Goal: Task Accomplishment & Management: Complete application form

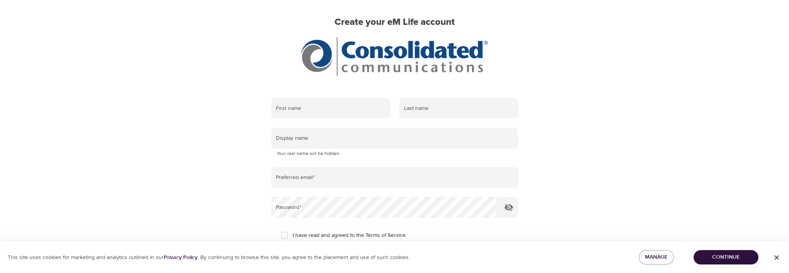
scroll to position [52, 0]
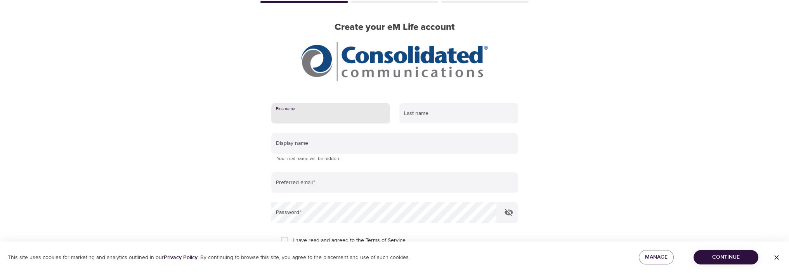
click at [300, 114] on input "text" at bounding box center [330, 113] width 119 height 21
type input "Kevin"
click at [416, 109] on input "text" at bounding box center [459, 113] width 119 height 21
type input "Ouellette"
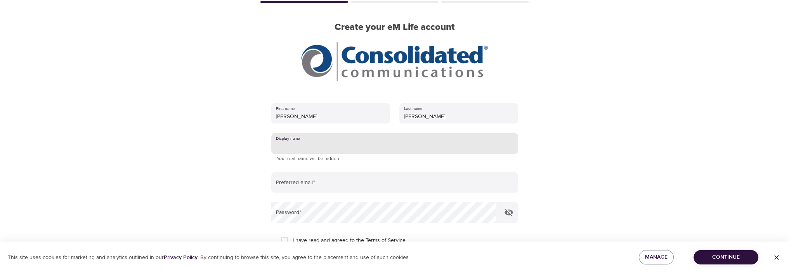
click at [306, 146] on input "text" at bounding box center [394, 143] width 247 height 21
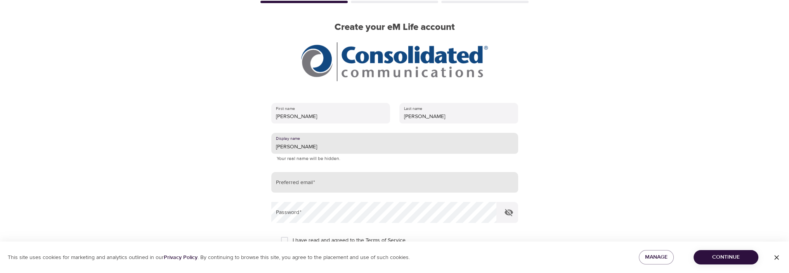
type input "jeff"
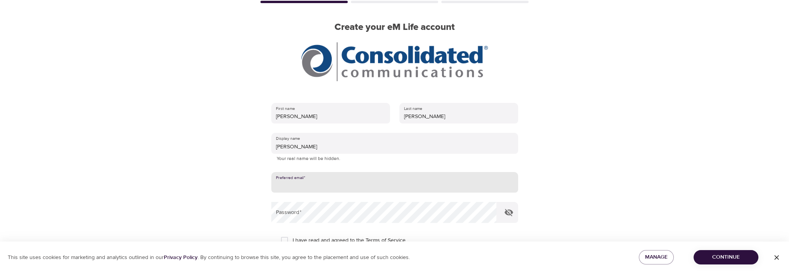
click at [314, 182] on input "email" at bounding box center [394, 182] width 247 height 21
type input "kevin.ouellette@consolidated.com"
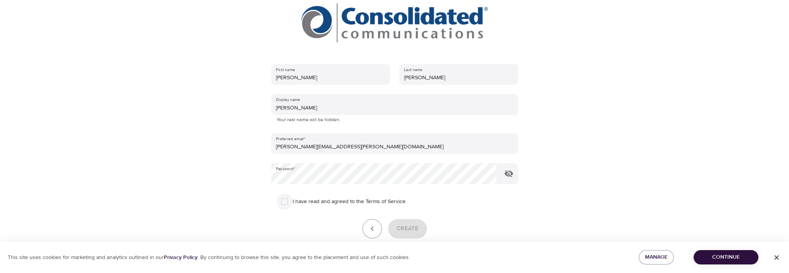
click at [281, 200] on input "I have read and agreed to the Terms of Service" at bounding box center [284, 201] width 16 height 16
checkbox input "true"
click at [408, 229] on span "Create" at bounding box center [408, 229] width 22 height 10
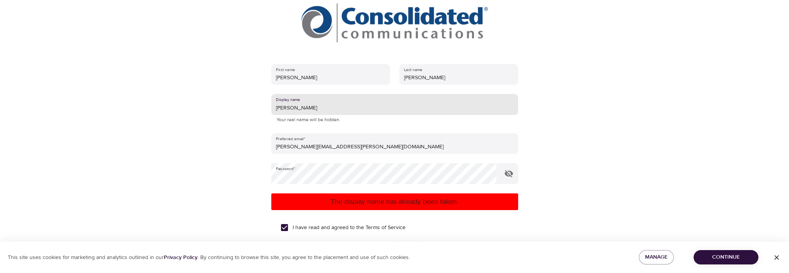
drag, startPoint x: 290, startPoint y: 107, endPoint x: 256, endPoint y: 111, distance: 33.7
click at [256, 111] on div "User Profile Account Interests Finish Create your eM Life account First name Ke…" at bounding box center [395, 45] width 443 height 273
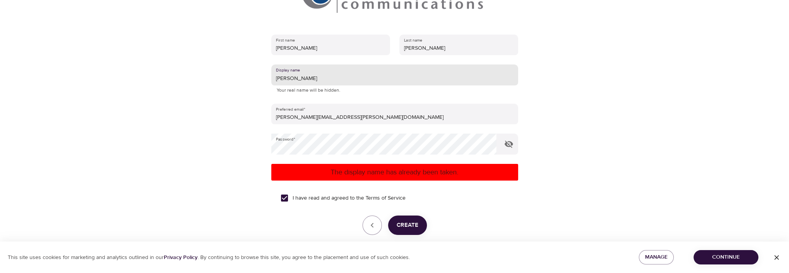
scroll to position [156, 0]
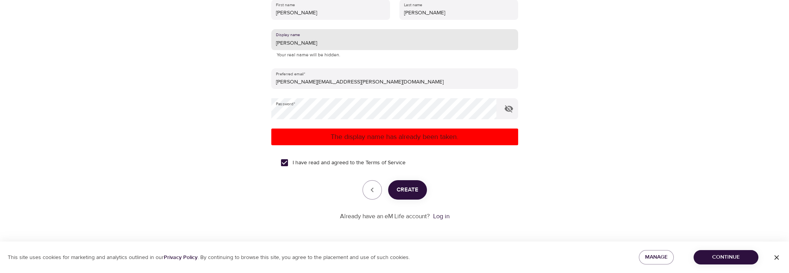
click at [416, 189] on span "Create" at bounding box center [408, 190] width 22 height 10
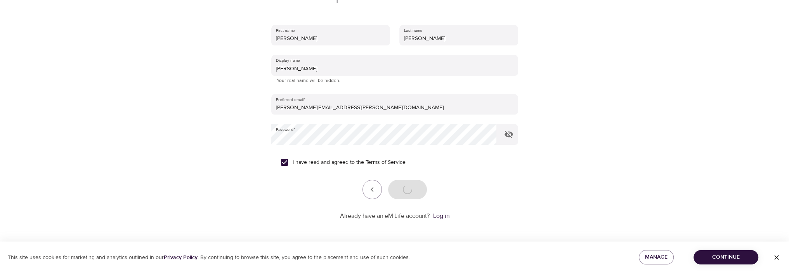
scroll to position [130, 0]
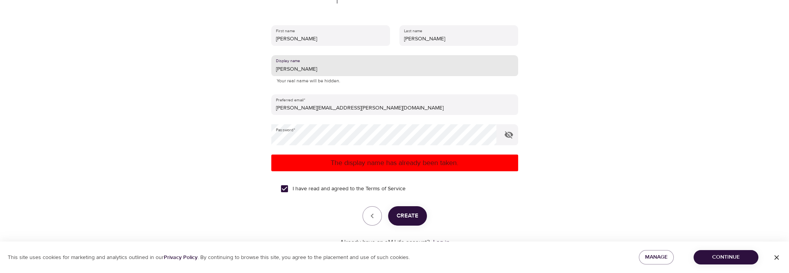
drag, startPoint x: 292, startPoint y: 69, endPoint x: 267, endPoint y: 71, distance: 25.7
click at [267, 71] on div "First name Kevin Last name Ouellette Display name Fred Your real name will be h…" at bounding box center [395, 136] width 272 height 247
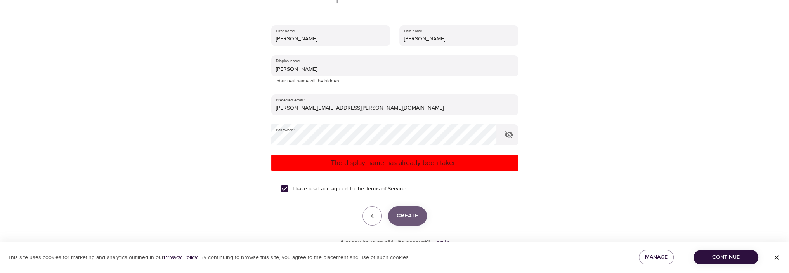
click at [401, 217] on span "Create" at bounding box center [408, 216] width 22 height 10
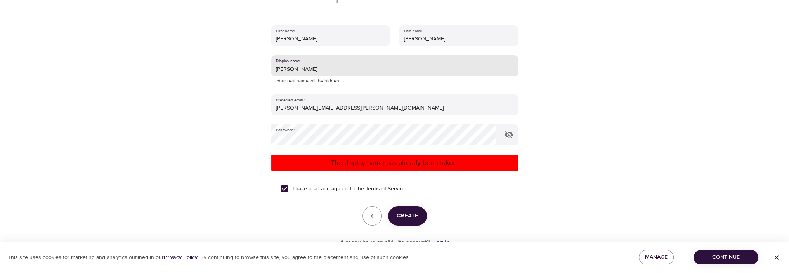
drag, startPoint x: 288, startPoint y: 70, endPoint x: 257, endPoint y: 71, distance: 30.3
click at [257, 71] on div "User Profile Account Interests Finish Create your eM Life account First name Ke…" at bounding box center [395, 6] width 443 height 273
type input "Trapper"
click at [407, 213] on span "Create" at bounding box center [408, 216] width 22 height 10
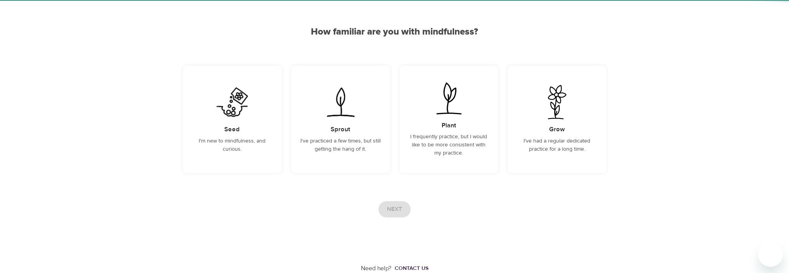
scroll to position [56, 0]
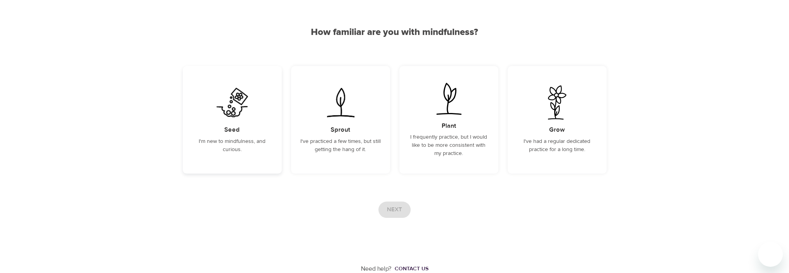
click at [258, 162] on div "Seed I'm new to mindfulness, and curious." at bounding box center [232, 120] width 99 height 108
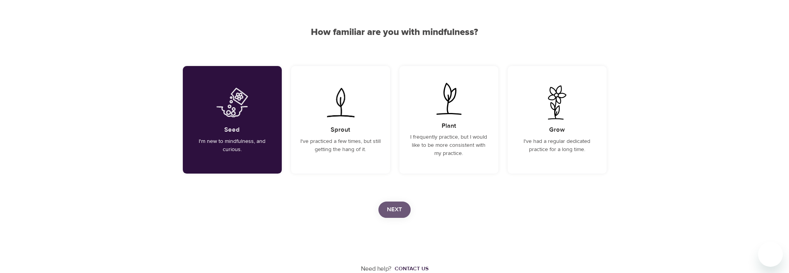
click at [407, 203] on button "Next" at bounding box center [395, 210] width 32 height 16
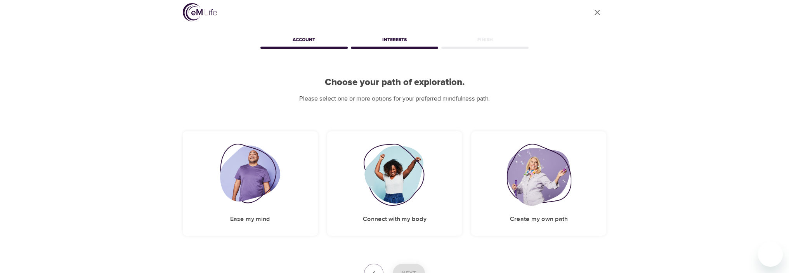
scroll to position [68, 0]
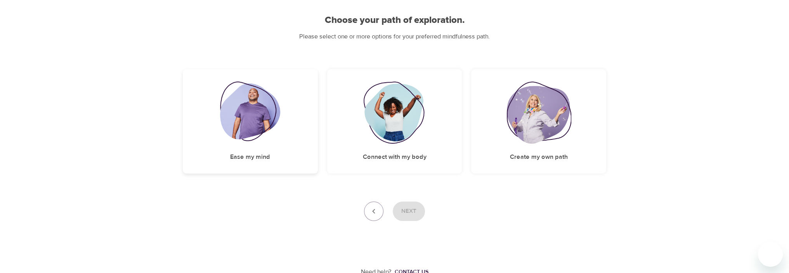
click at [278, 158] on div "Ease my mind" at bounding box center [250, 121] width 135 height 104
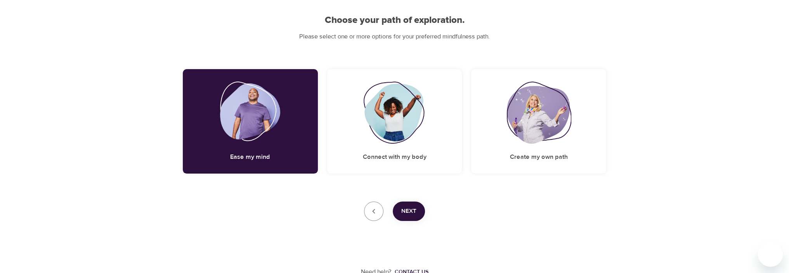
click at [423, 214] on button "Next" at bounding box center [409, 211] width 32 height 19
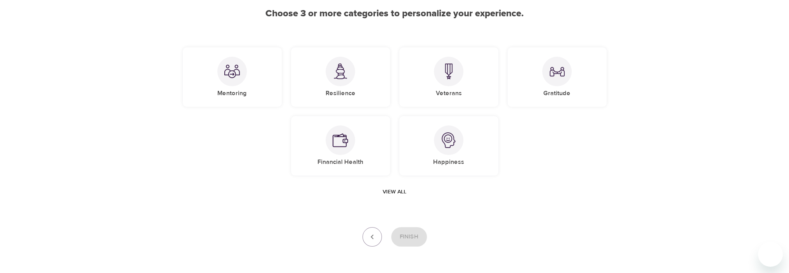
scroll to position [62, 0]
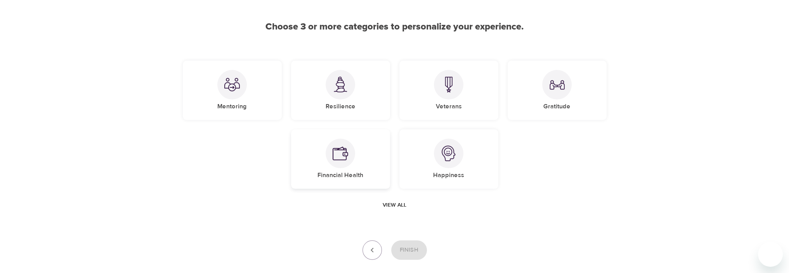
click at [374, 168] on div "Financial Health" at bounding box center [340, 158] width 99 height 59
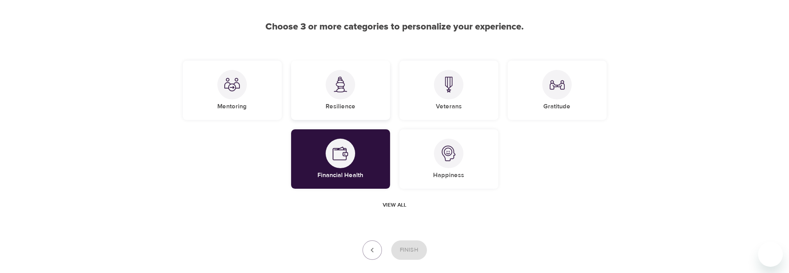
click at [341, 97] on div at bounding box center [341, 85] width 30 height 30
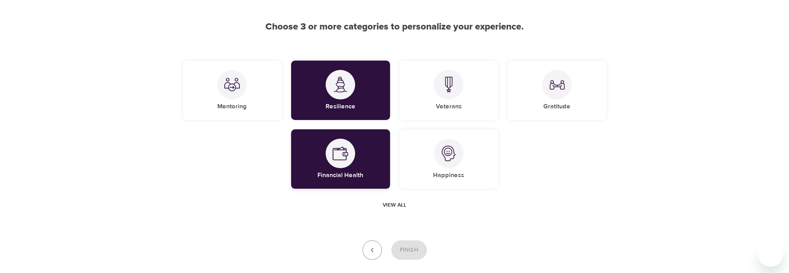
click at [356, 174] on h5 "Financial Health" at bounding box center [341, 175] width 46 height 8
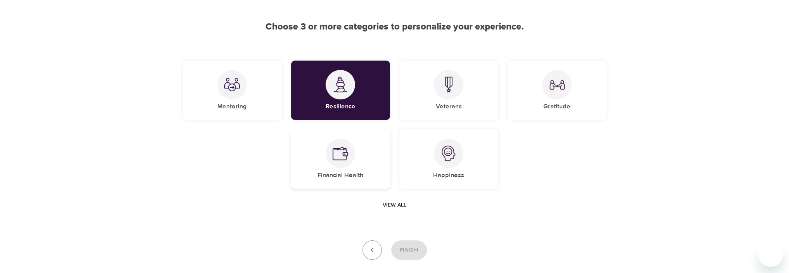
click at [352, 174] on h5 "Financial Health" at bounding box center [341, 175] width 46 height 8
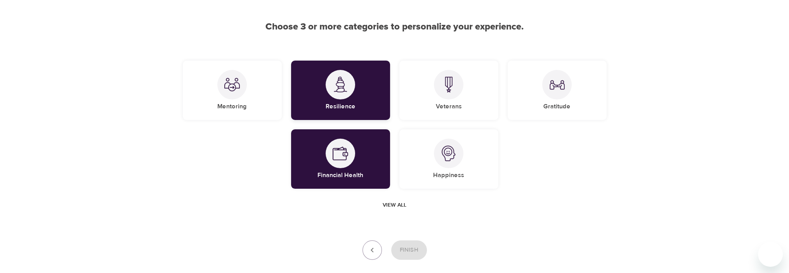
click at [359, 88] on div "Resilience" at bounding box center [340, 90] width 99 height 59
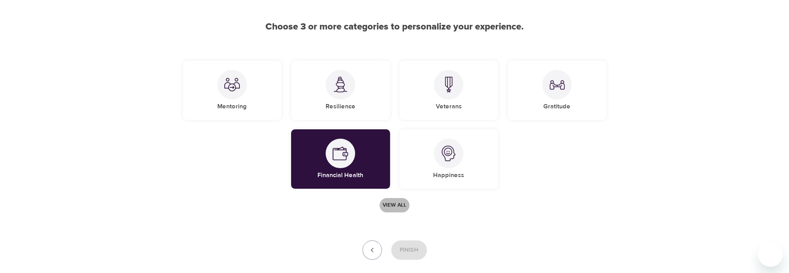
click at [399, 204] on span "View all" at bounding box center [395, 205] width 24 height 10
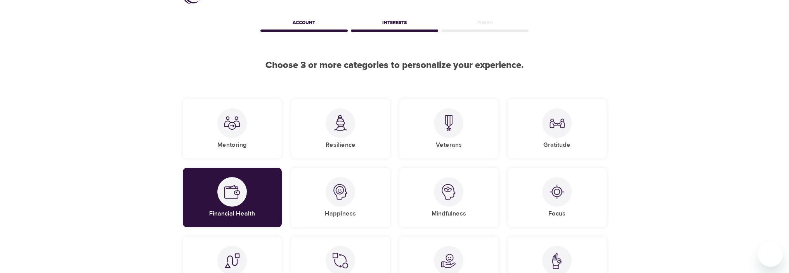
scroll to position [23, 0]
click at [236, 125] on img at bounding box center [232, 124] width 16 height 16
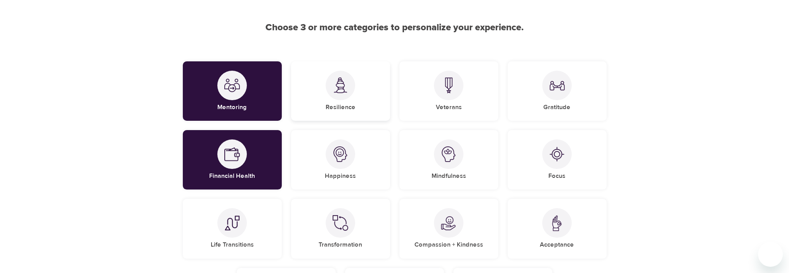
scroll to position [139, 0]
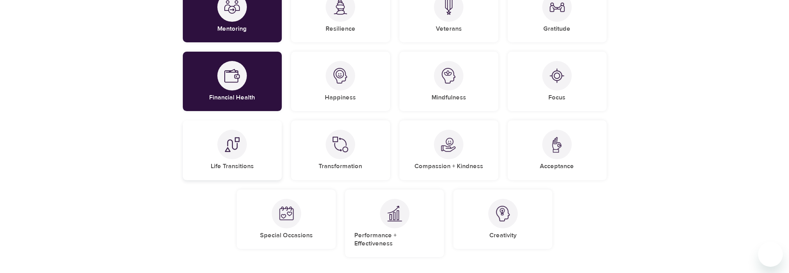
click at [252, 159] on div "Life Transitions" at bounding box center [232, 149] width 99 height 59
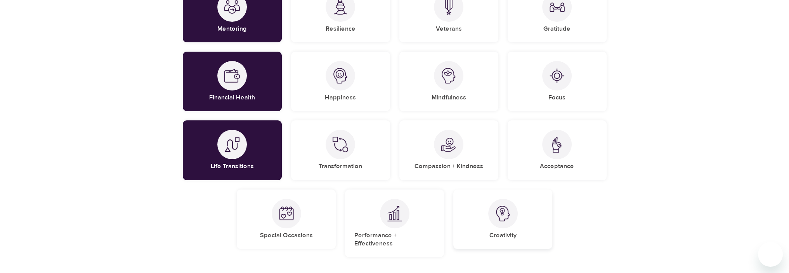
scroll to position [218, 0]
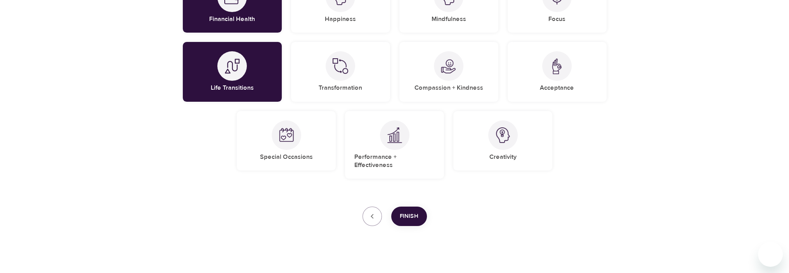
click at [416, 211] on span "Finish" at bounding box center [409, 216] width 19 height 10
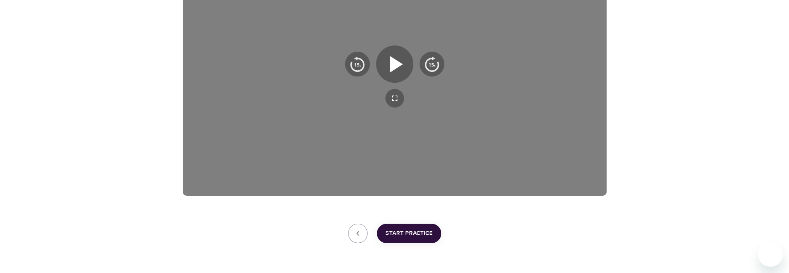
scroll to position [166, 0]
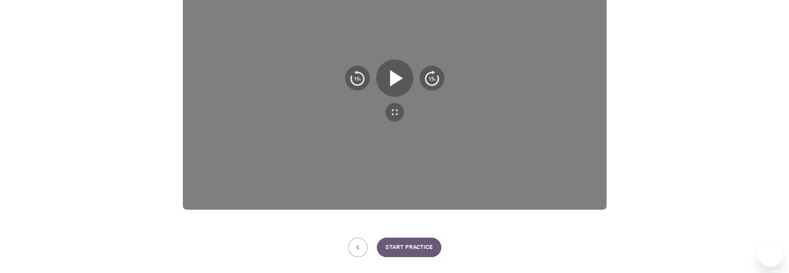
click at [421, 248] on span "Start Practice" at bounding box center [409, 247] width 47 height 10
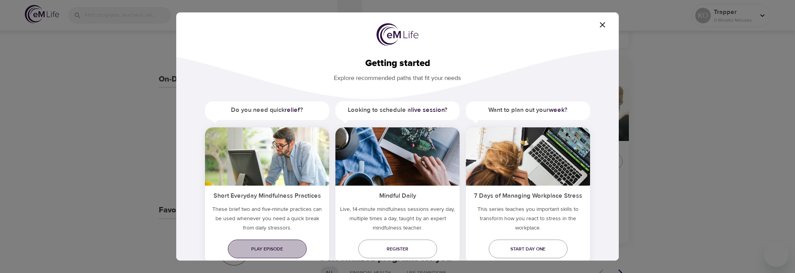
click at [259, 248] on span "Play episode" at bounding box center [267, 249] width 66 height 8
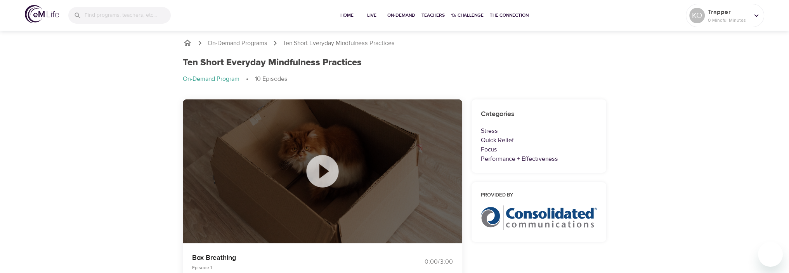
click at [325, 165] on icon at bounding box center [322, 171] width 32 height 32
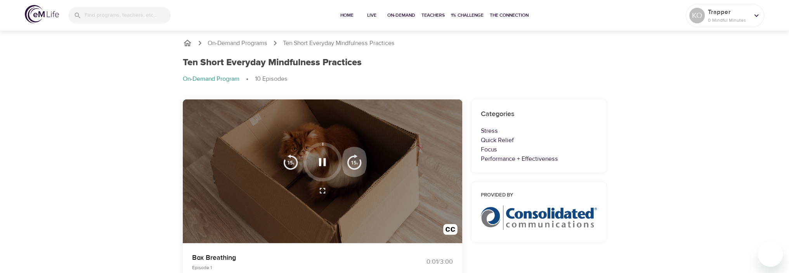
click at [354, 163] on img "button" at bounding box center [355, 162] width 16 height 16
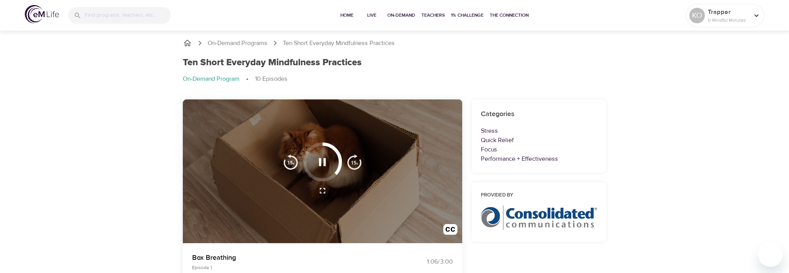
click at [354, 163] on img "button" at bounding box center [355, 162] width 16 height 16
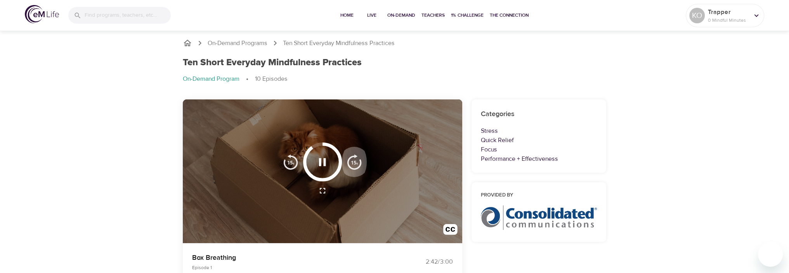
click at [354, 163] on img "button" at bounding box center [355, 162] width 16 height 16
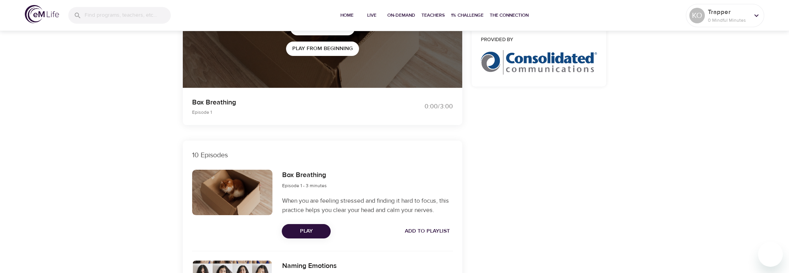
scroll to position [116, 0]
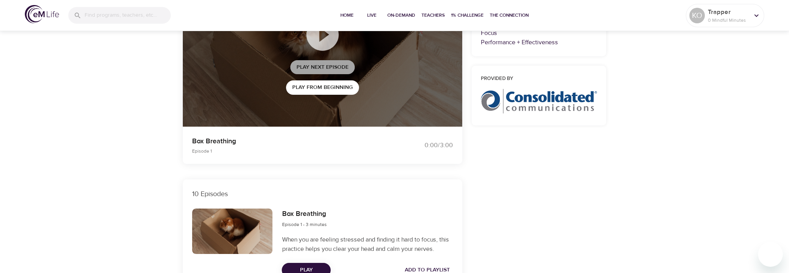
click at [345, 68] on span "Play Next Episode" at bounding box center [323, 68] width 52 height 10
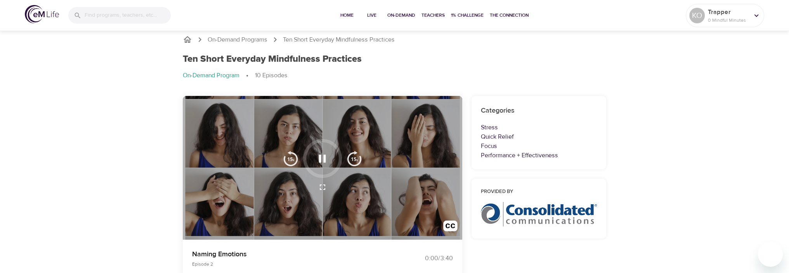
scroll to position [0, 0]
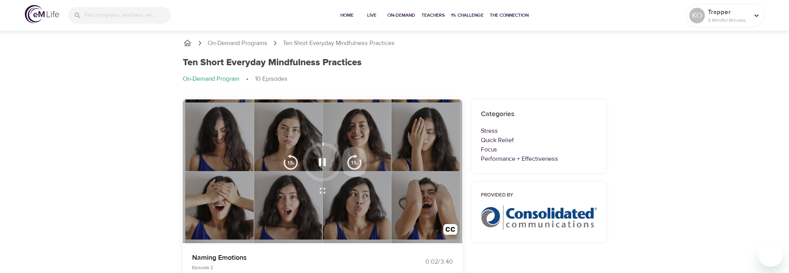
click at [355, 160] on img "button" at bounding box center [355, 162] width 16 height 16
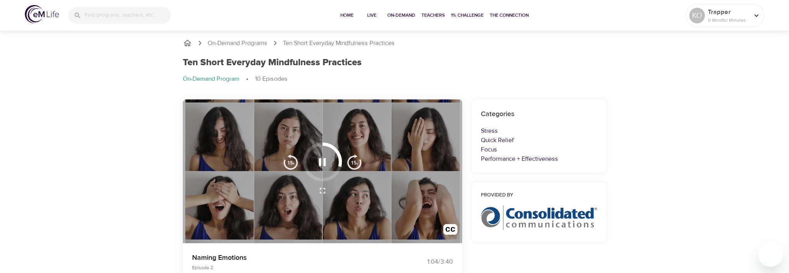
click at [355, 160] on img "button" at bounding box center [355, 162] width 16 height 16
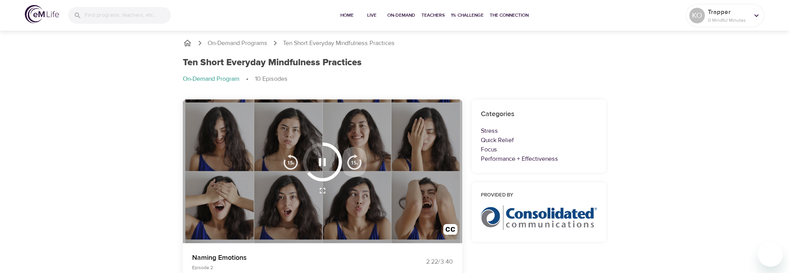
click at [355, 160] on img "button" at bounding box center [355, 162] width 16 height 16
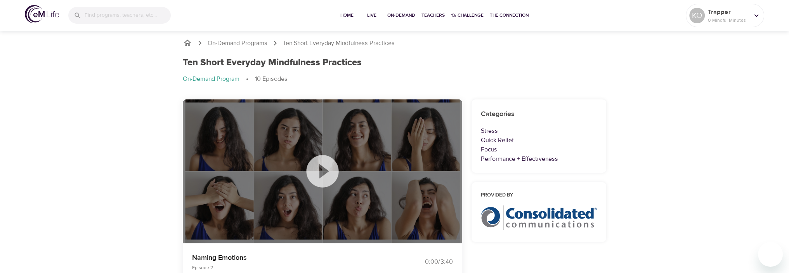
click at [758, 14] on icon at bounding box center [756, 15] width 9 height 9
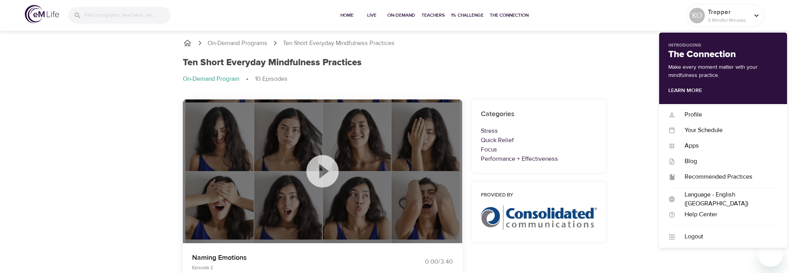
click at [585, 62] on div "Ten Short Everyday Mindfulness Practices" at bounding box center [395, 62] width 424 height 11
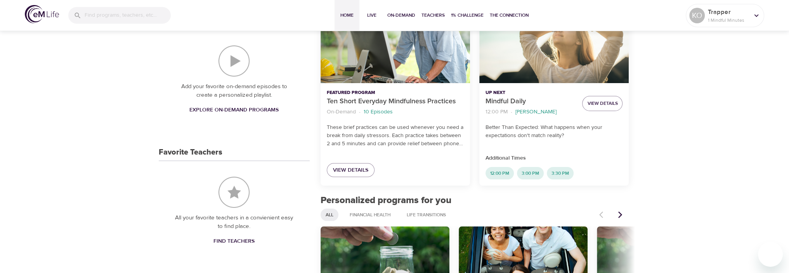
scroll to position [233, 0]
